Goal: Task Accomplishment & Management: Use online tool/utility

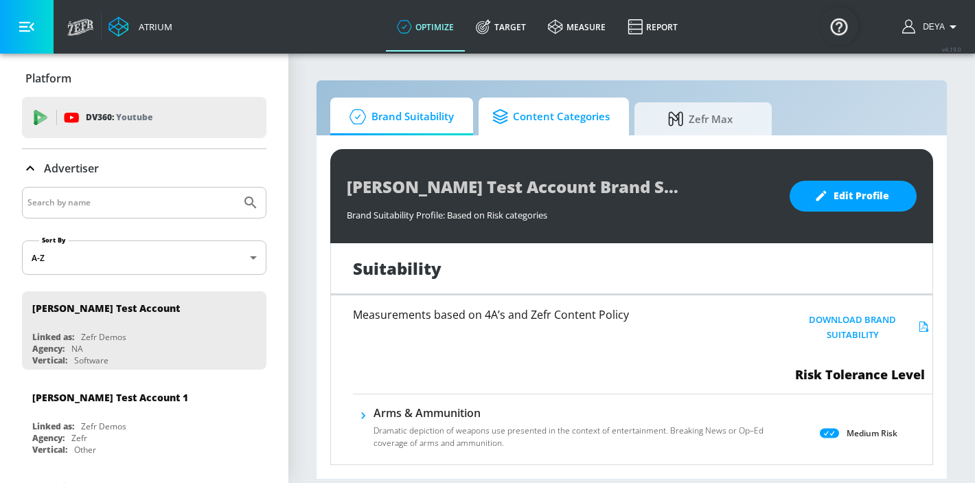
click at [546, 111] on span "Content Categories" at bounding box center [550, 116] width 117 height 33
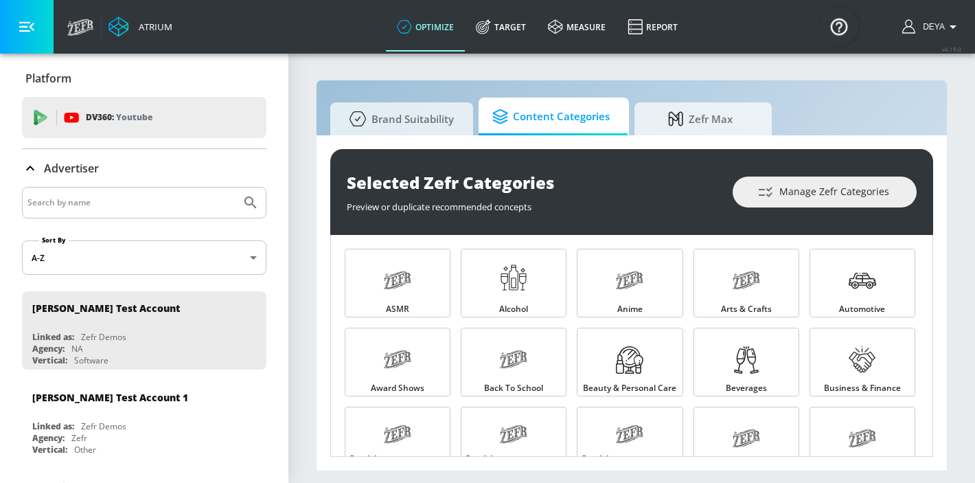
drag, startPoint x: 688, startPoint y: 112, endPoint x: 590, endPoint y: 113, distance: 98.2
click at [688, 112] on span "Zefr Max" at bounding box center [700, 118] width 104 height 33
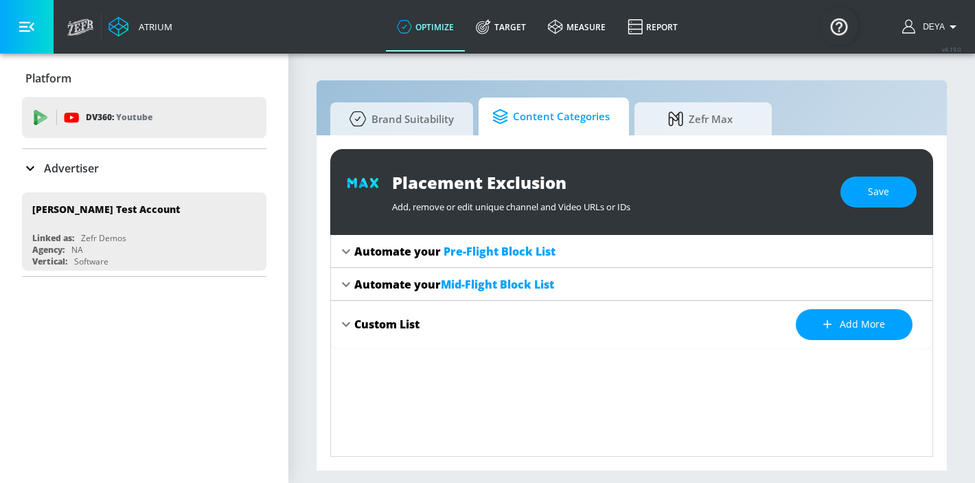
click at [572, 124] on span "Content Categories" at bounding box center [550, 116] width 117 height 33
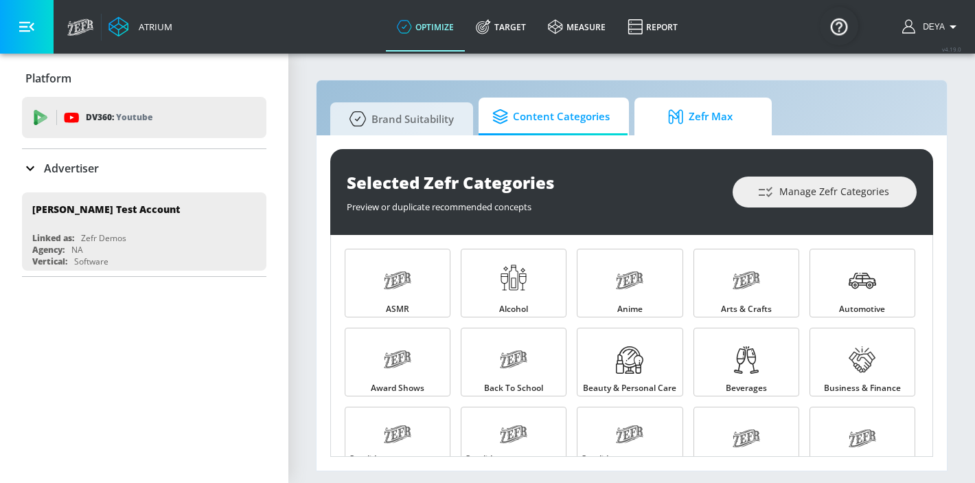
click at [670, 122] on icon at bounding box center [678, 116] width 21 height 15
